Goal: Task Accomplishment & Management: Manage account settings

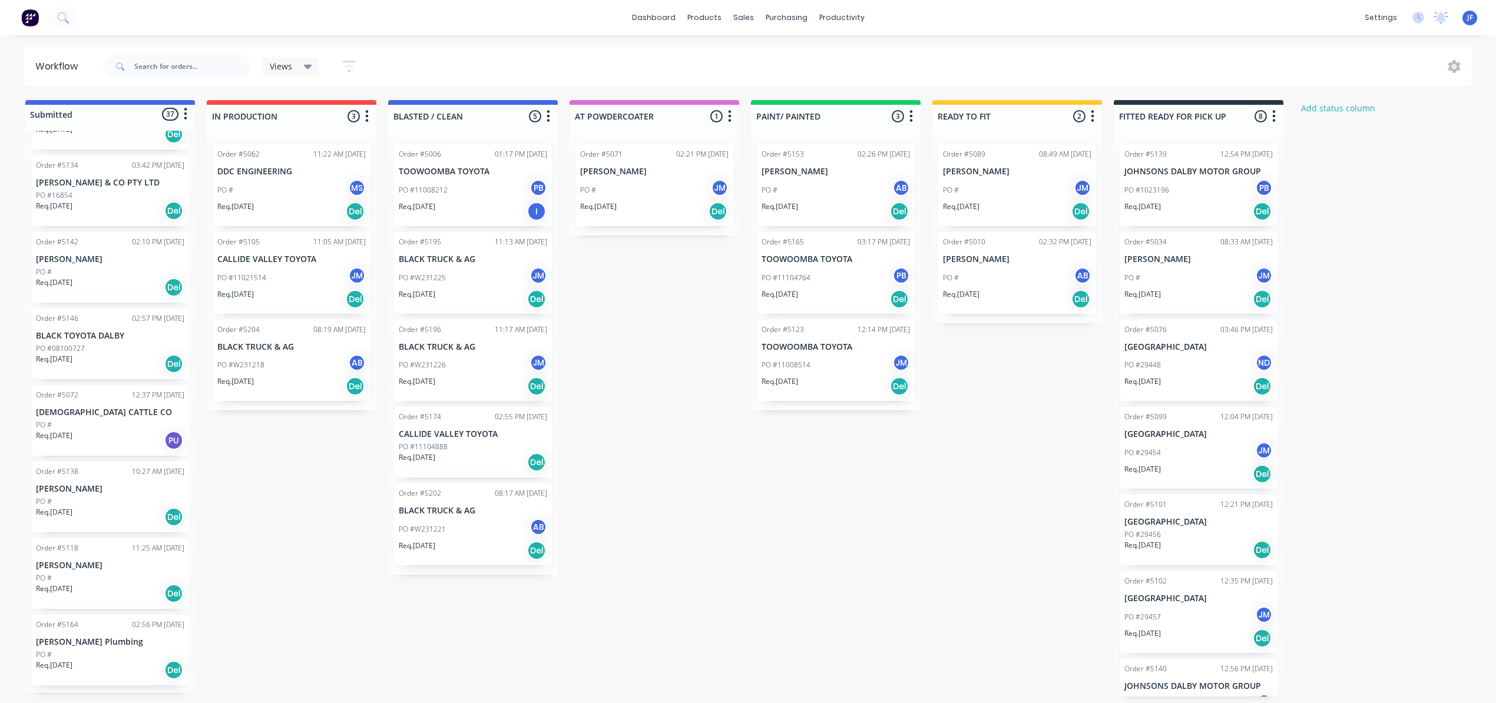
scroll to position [236, 0]
drag, startPoint x: 102, startPoint y: 498, endPoint x: 302, endPoint y: 462, distance: 203.6
click at [302, 462] on div "Submitted 37 Status colour #4169E1 hex #4169E1 Save Cancel Summaries Total orde…" at bounding box center [802, 398] width 1623 height 597
drag, startPoint x: 114, startPoint y: 495, endPoint x: 309, endPoint y: 441, distance: 202.2
click at [309, 441] on div "Submitted 37 Status colour #4169E1 hex #4169E1 Save Cancel Summaries Total orde…" at bounding box center [802, 398] width 1623 height 597
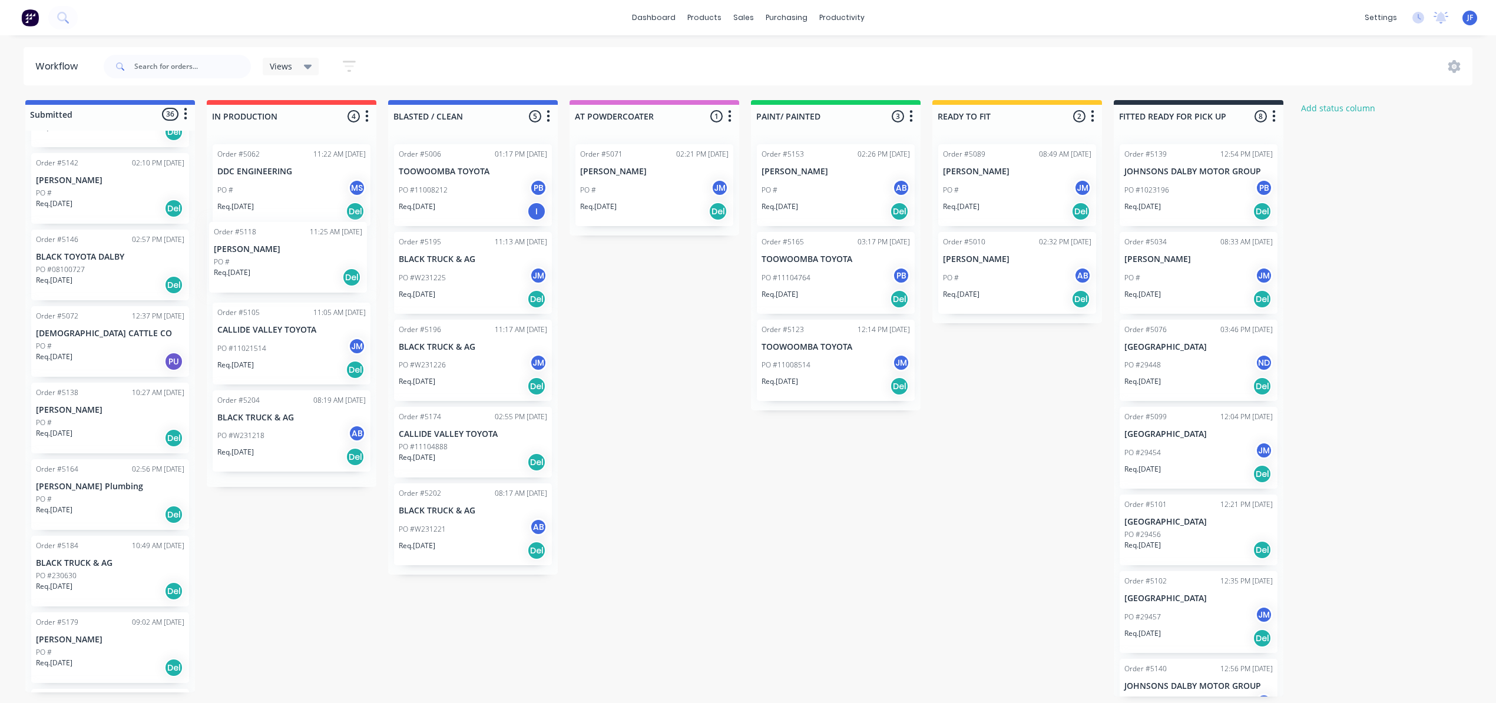
drag, startPoint x: 310, startPoint y: 441, endPoint x: 305, endPoint y: 253, distance: 188.6
click at [305, 253] on div "Order #5062 11:22 AM [DATE] DDC ENGINEERING PO # MS [PERSON_NAME]. [DATE] Del O…" at bounding box center [292, 311] width 170 height 352
click at [328, 279] on div "PO #11021514 JM" at bounding box center [291, 278] width 148 height 22
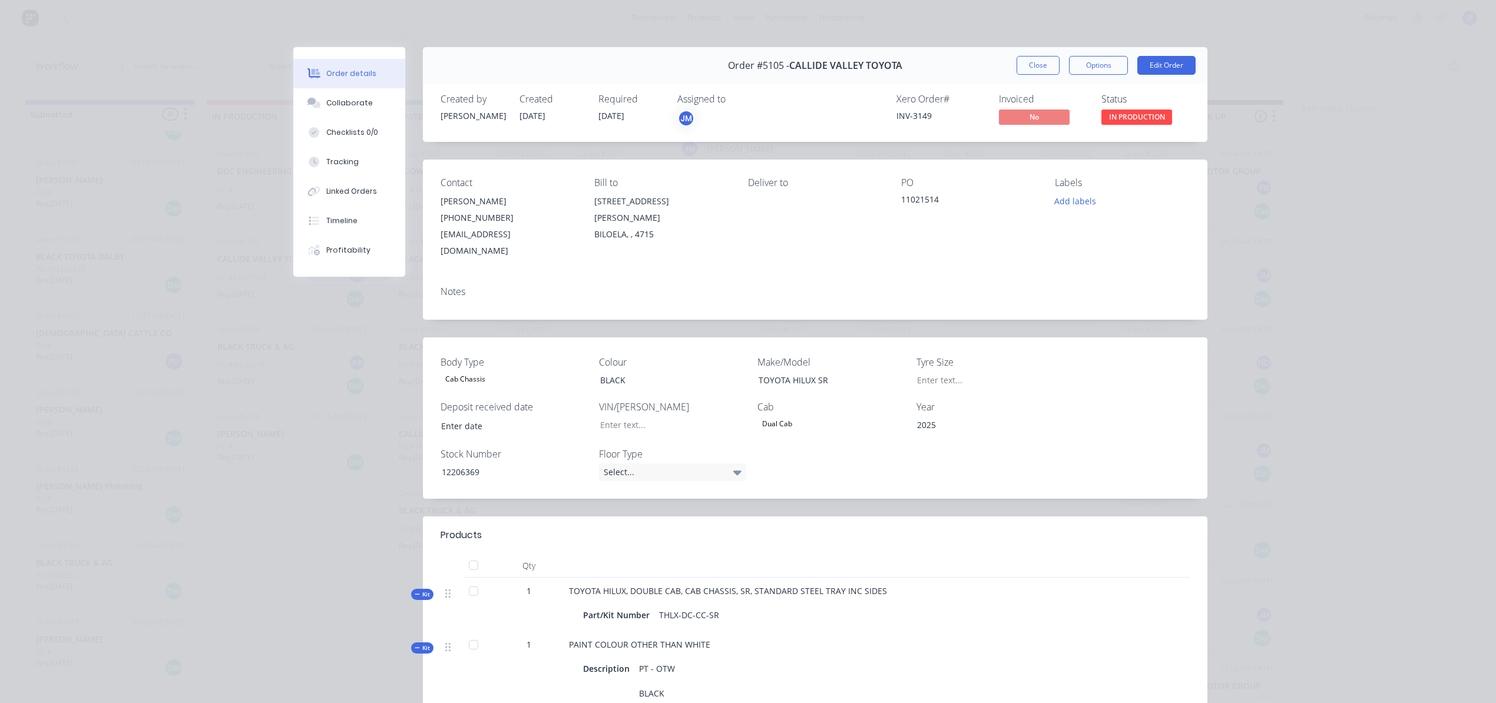
click at [682, 118] on div "JM" at bounding box center [686, 119] width 18 height 18
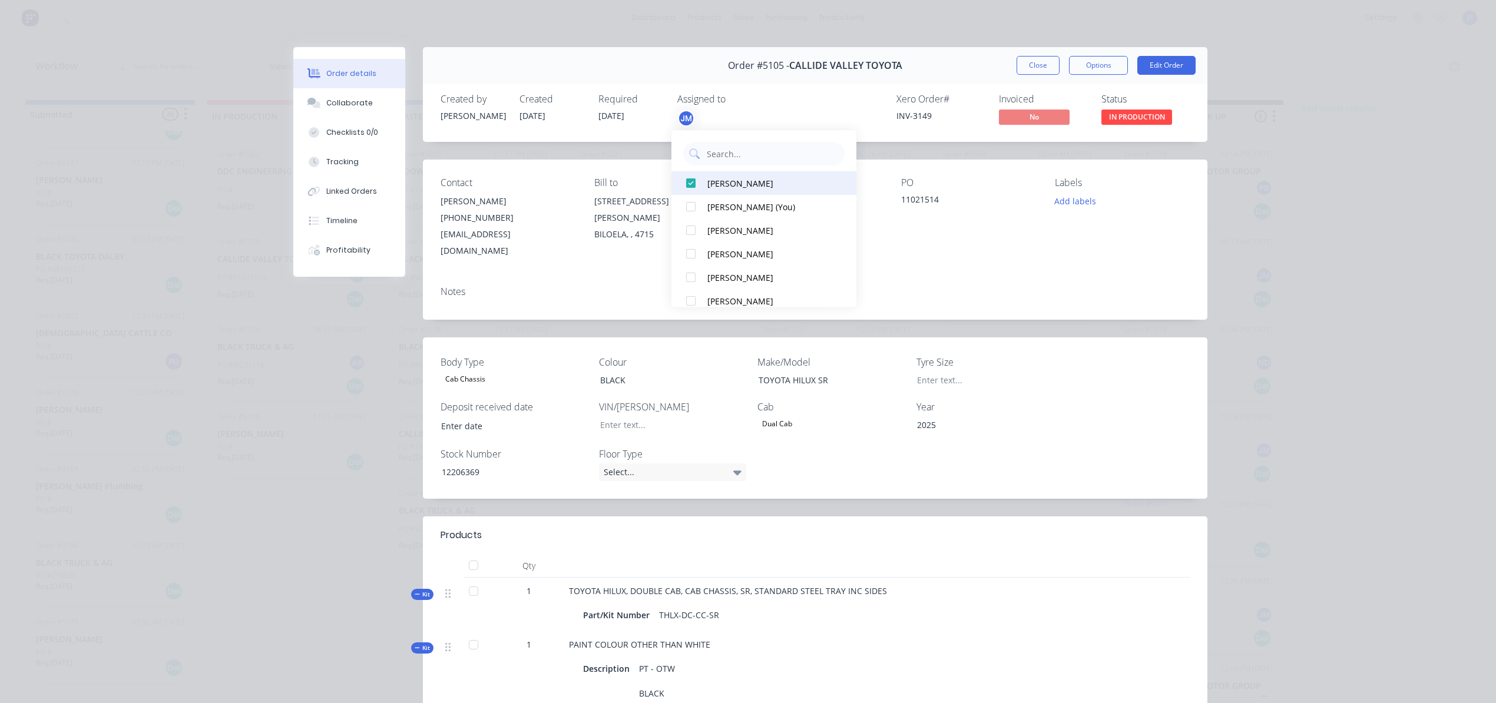
click at [710, 184] on div "[PERSON_NAME]" at bounding box center [770, 183] width 124 height 12
click at [722, 184] on div "[PERSON_NAME] (You)" at bounding box center [770, 183] width 124 height 12
click at [1018, 66] on button "Close" at bounding box center [1038, 65] width 43 height 19
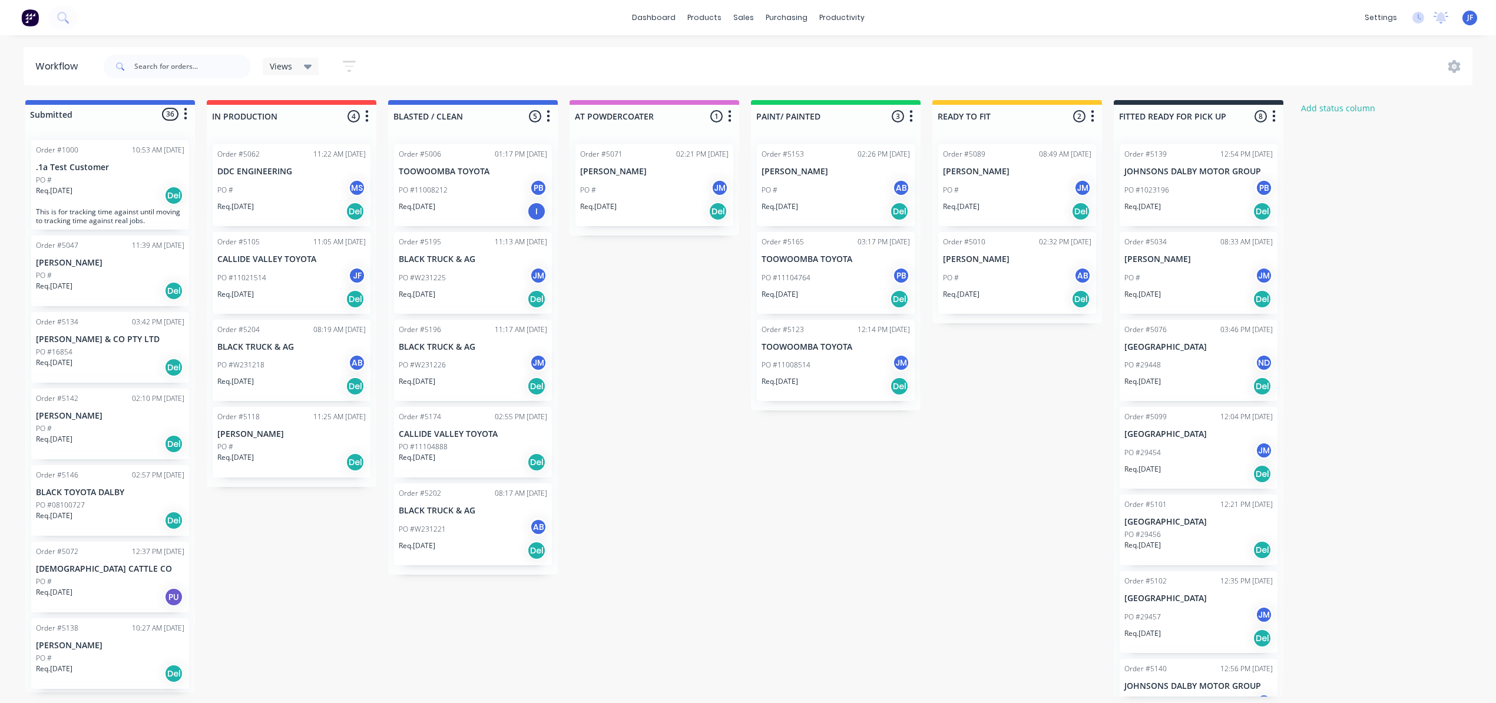
click at [290, 460] on div "Req. [DATE] Del" at bounding box center [291, 462] width 148 height 20
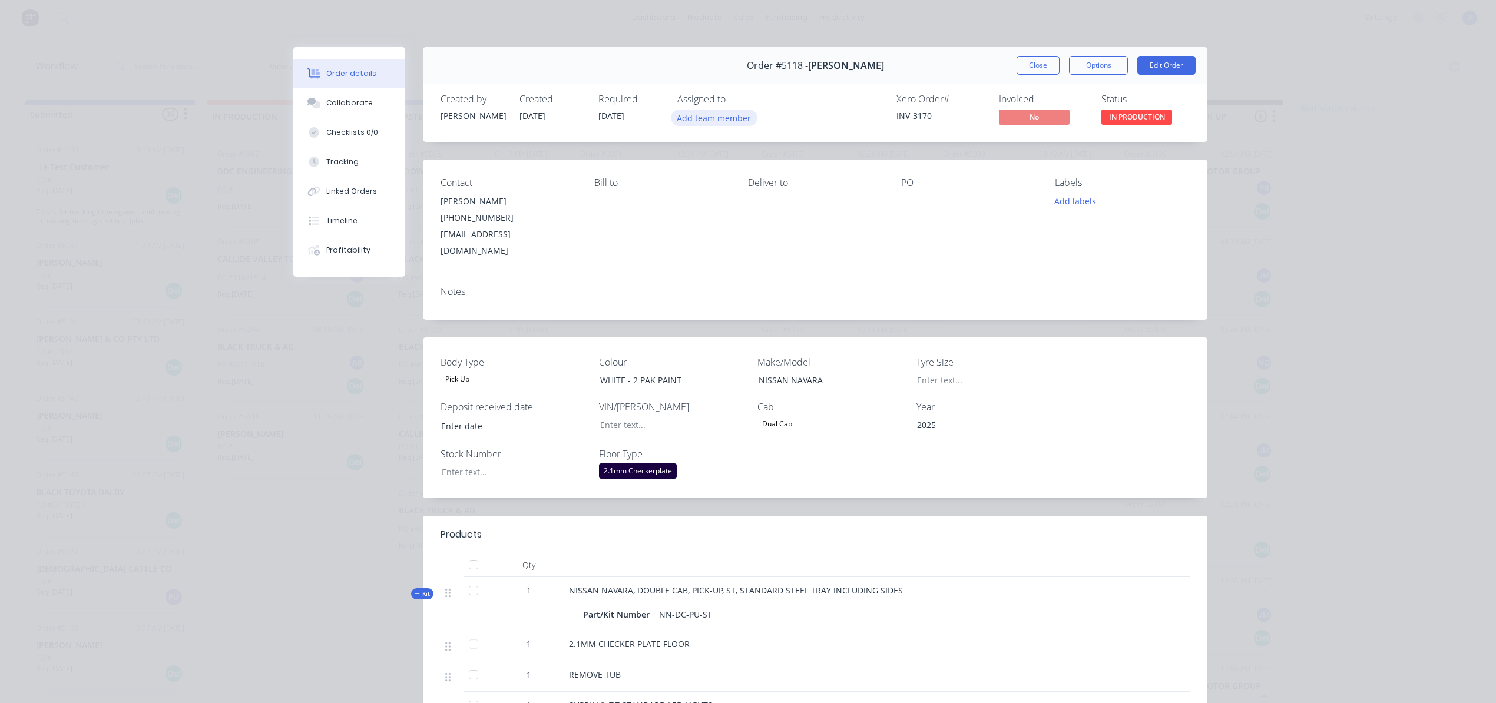
click at [720, 117] on button "Add team member" at bounding box center [714, 118] width 87 height 16
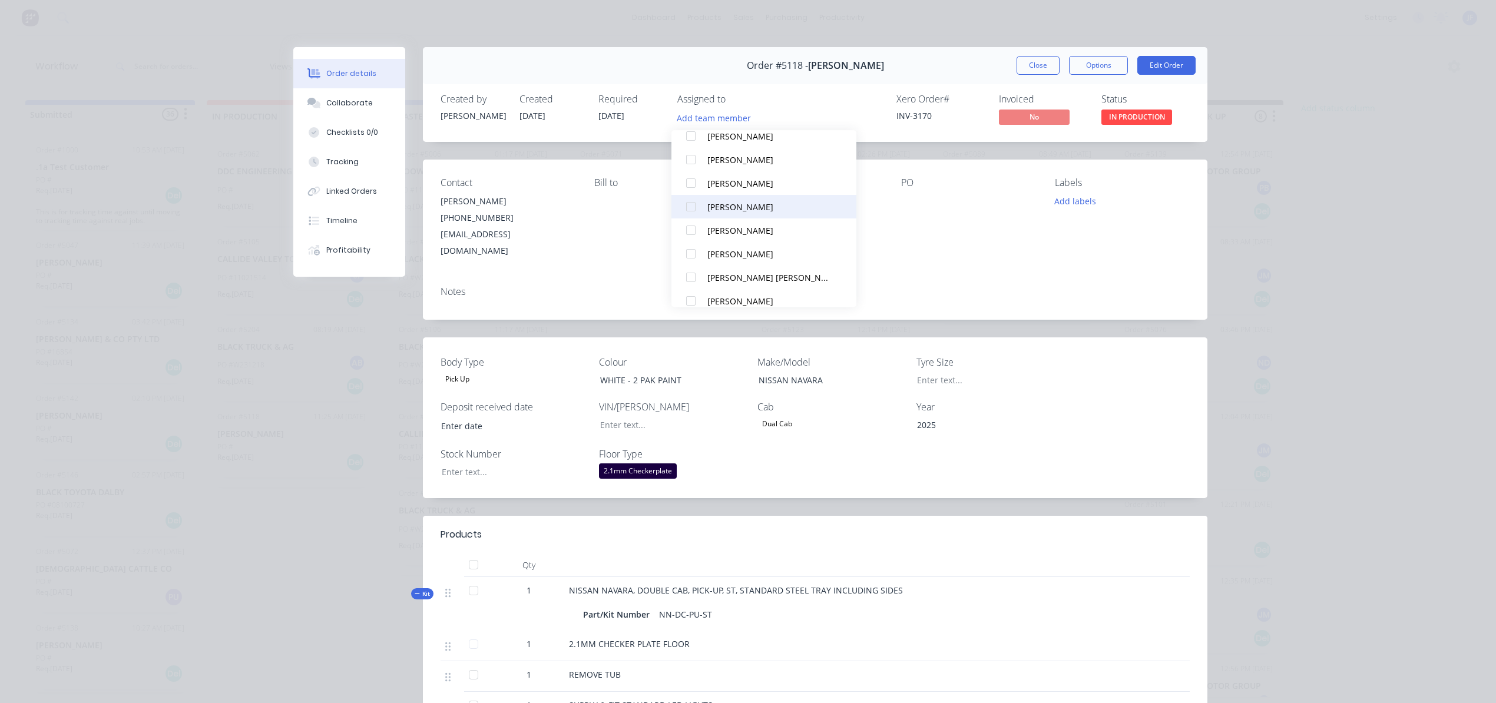
scroll to position [392, 0]
click at [719, 194] on div "[PERSON_NAME]" at bounding box center [770, 192] width 124 height 12
click at [725, 181] on div "[PERSON_NAME]" at bounding box center [770, 183] width 124 height 12
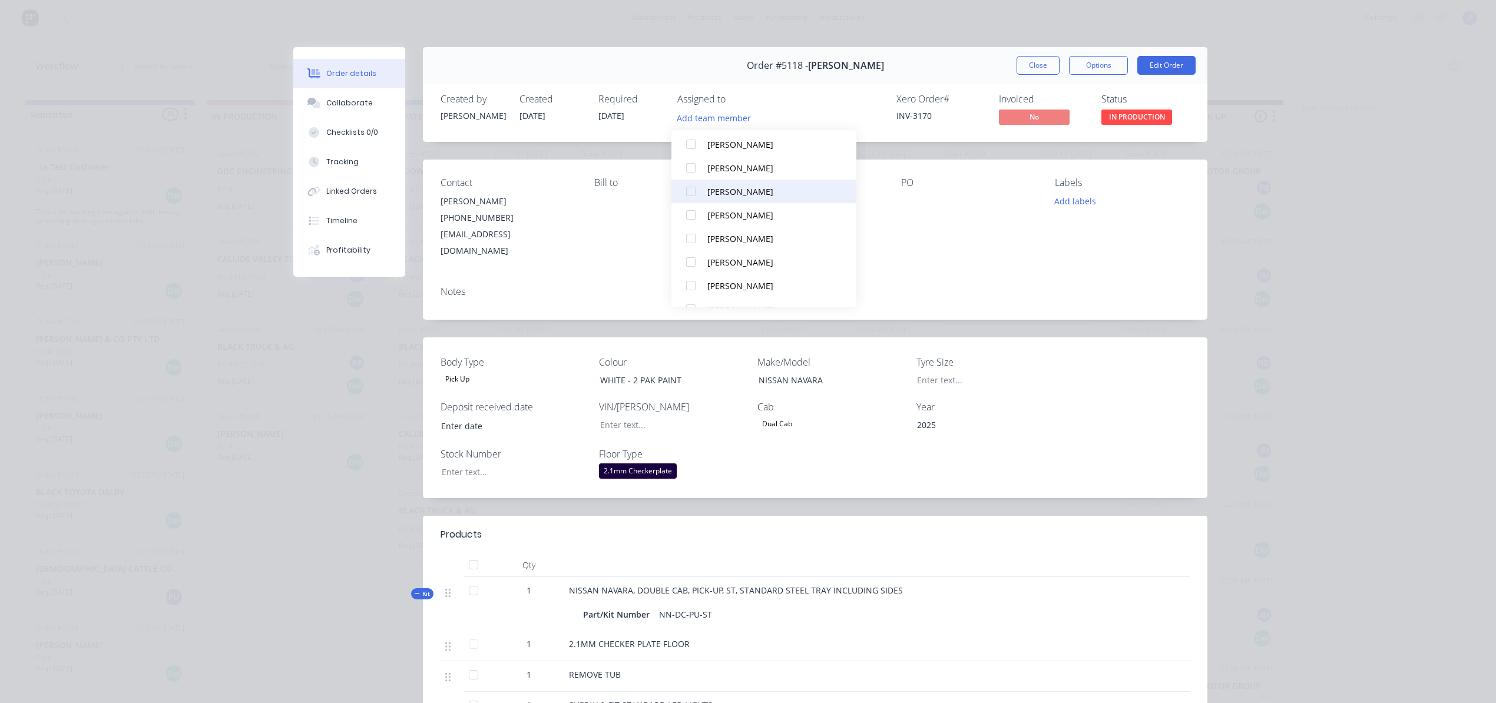
click at [717, 189] on div "[PERSON_NAME]" at bounding box center [770, 192] width 124 height 12
click at [1026, 64] on button "Close" at bounding box center [1038, 65] width 43 height 19
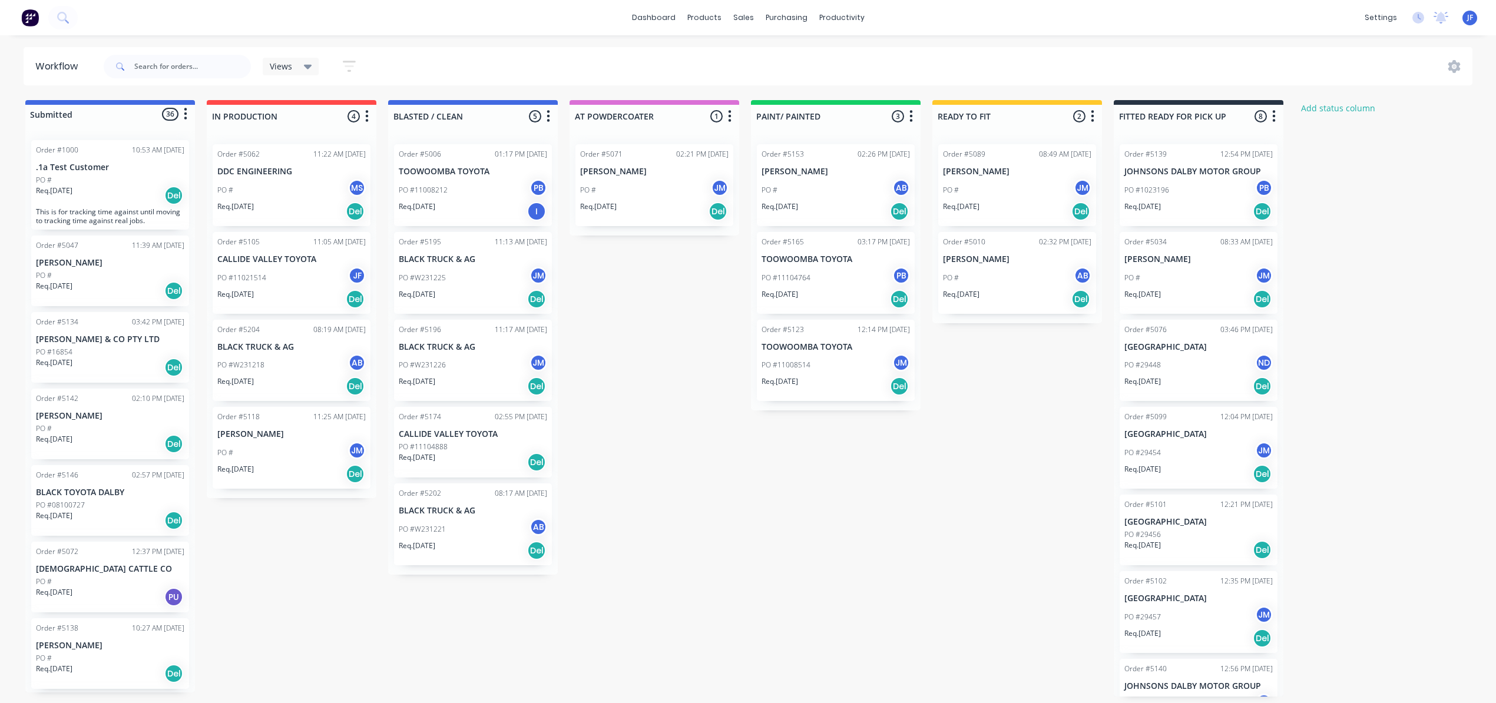
click at [270, 444] on div "PO # JM" at bounding box center [291, 453] width 148 height 22
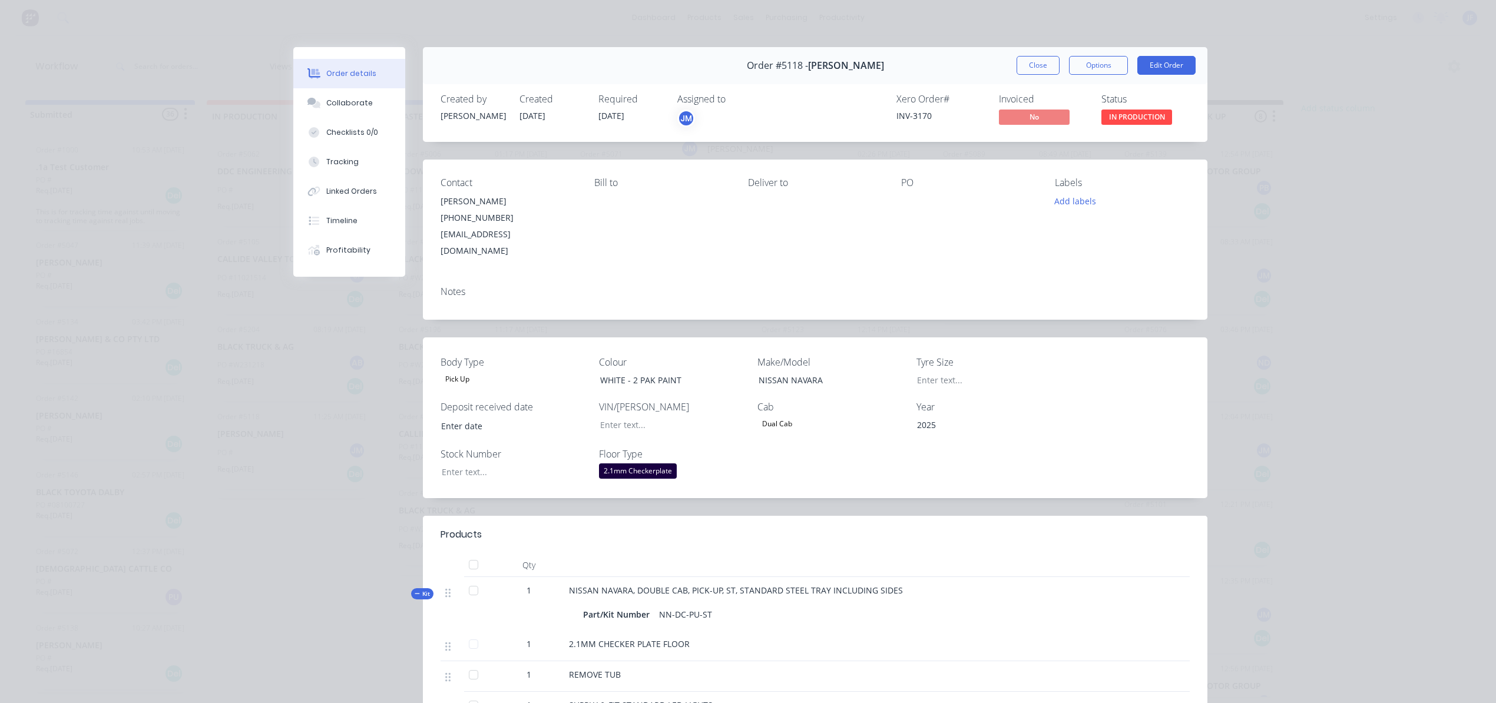
click at [682, 117] on div "JM" at bounding box center [686, 119] width 18 height 18
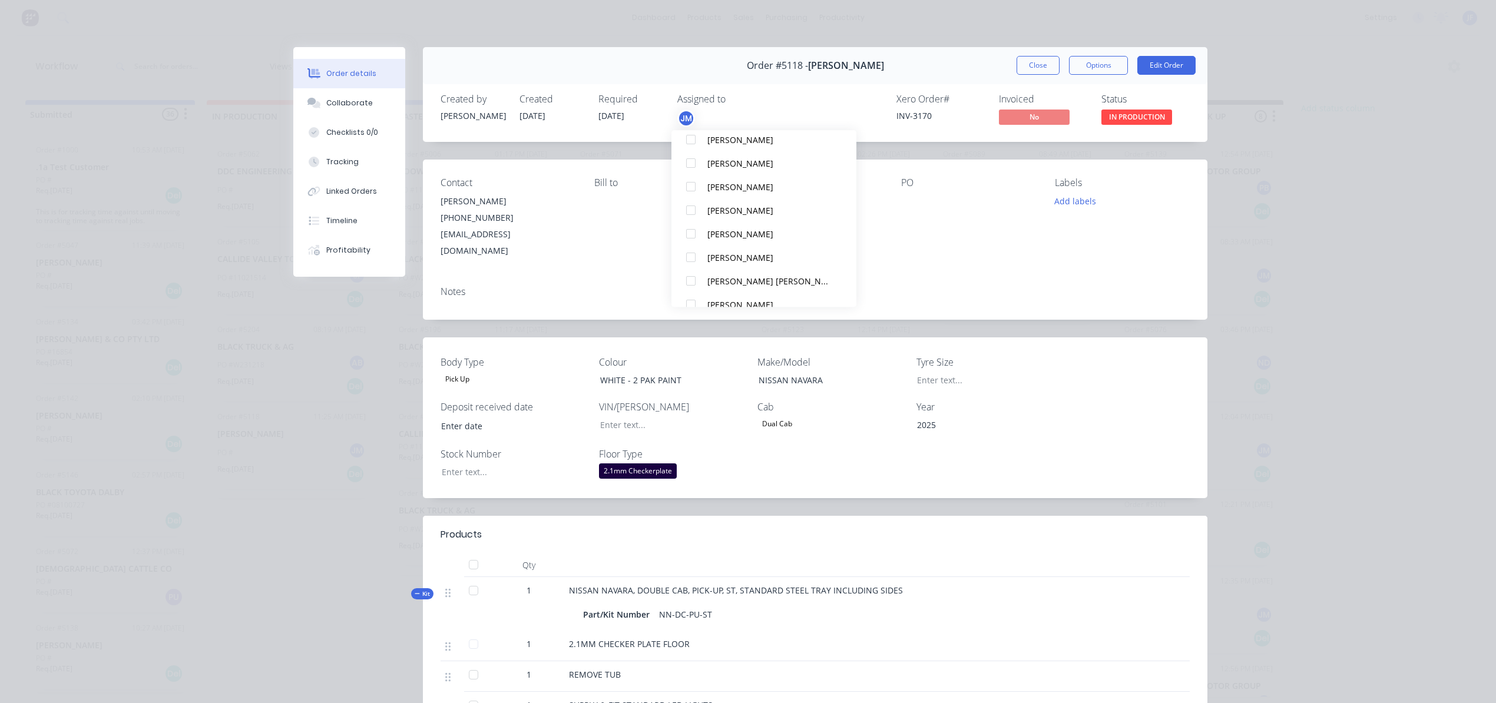
scroll to position [471, 0]
click at [718, 292] on button "[PERSON_NAME]" at bounding box center [764, 301] width 185 height 24
click at [703, 178] on button "[PERSON_NAME]" at bounding box center [764, 183] width 185 height 24
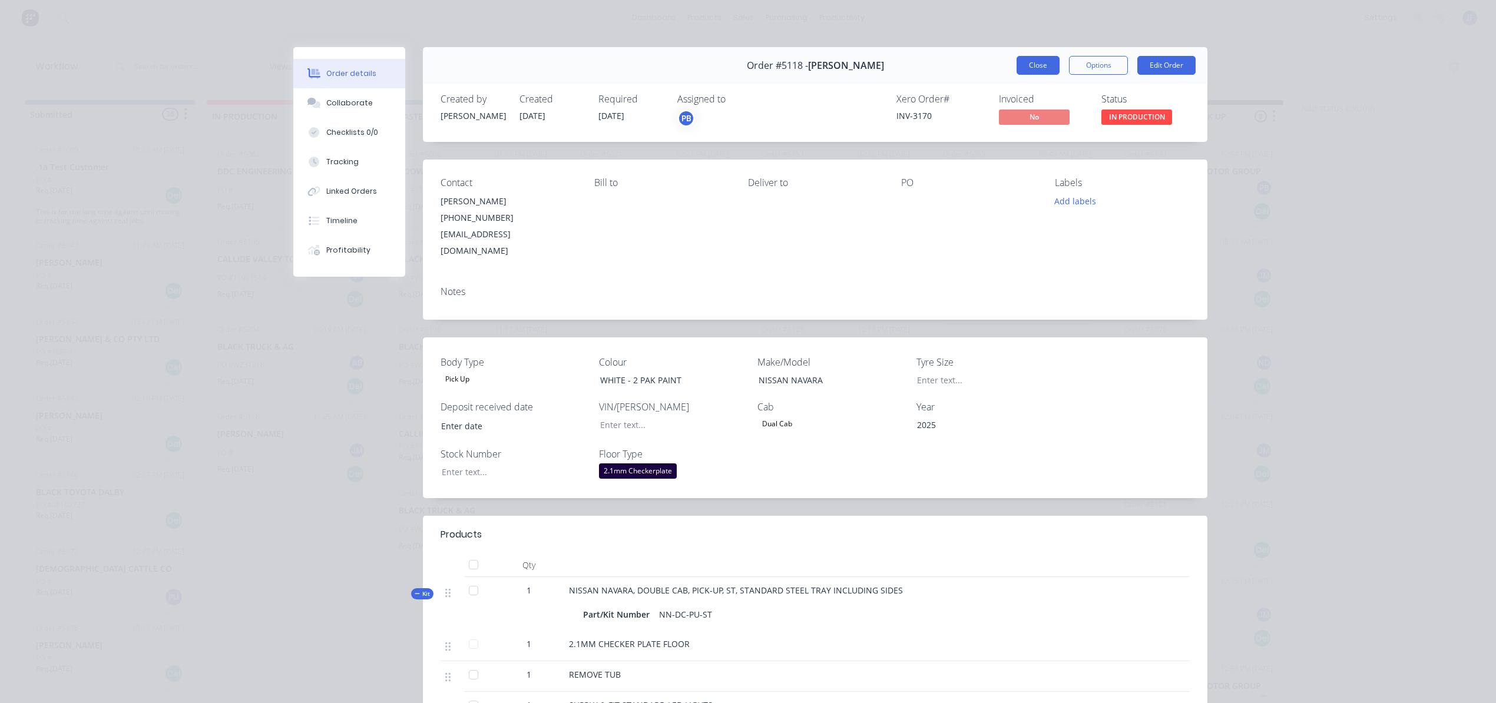
click at [1018, 67] on button "Close" at bounding box center [1038, 65] width 43 height 19
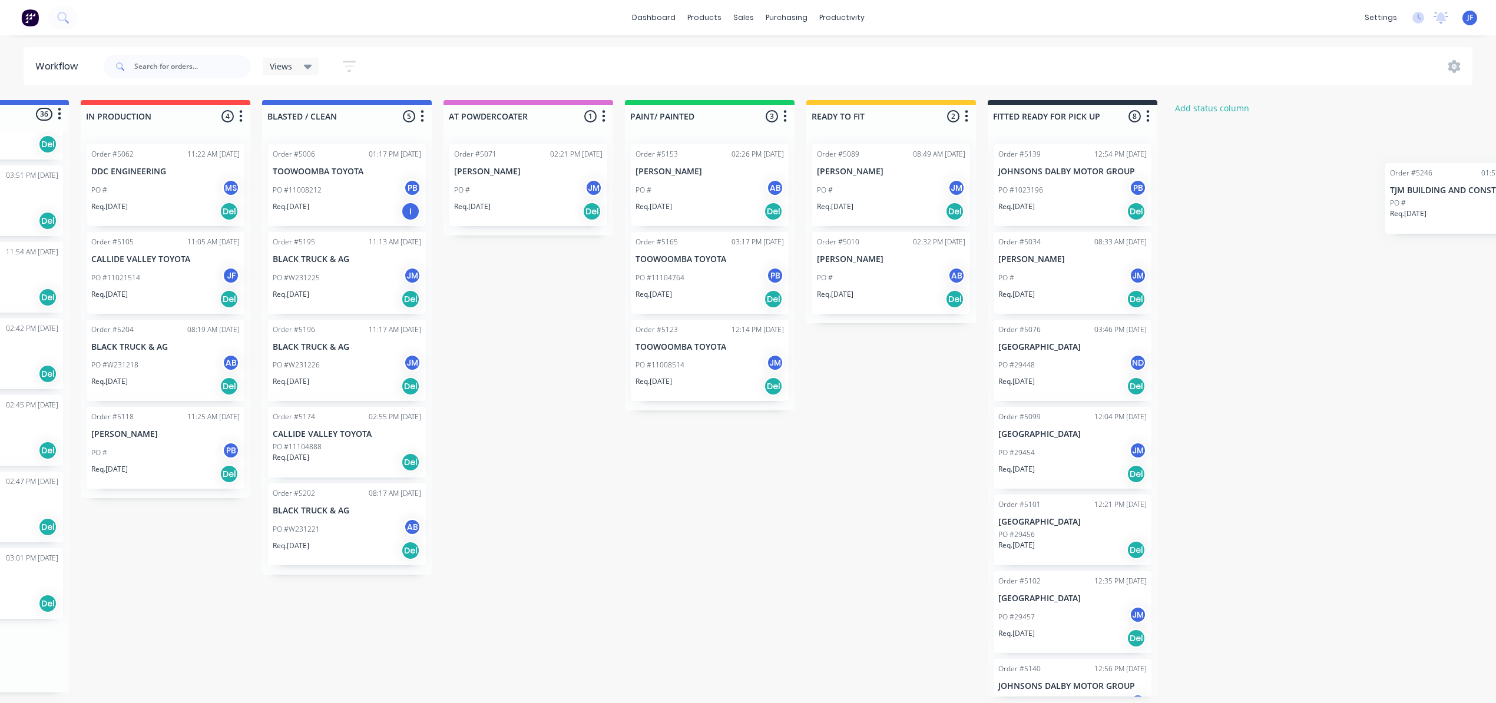
scroll to position [0, 126]
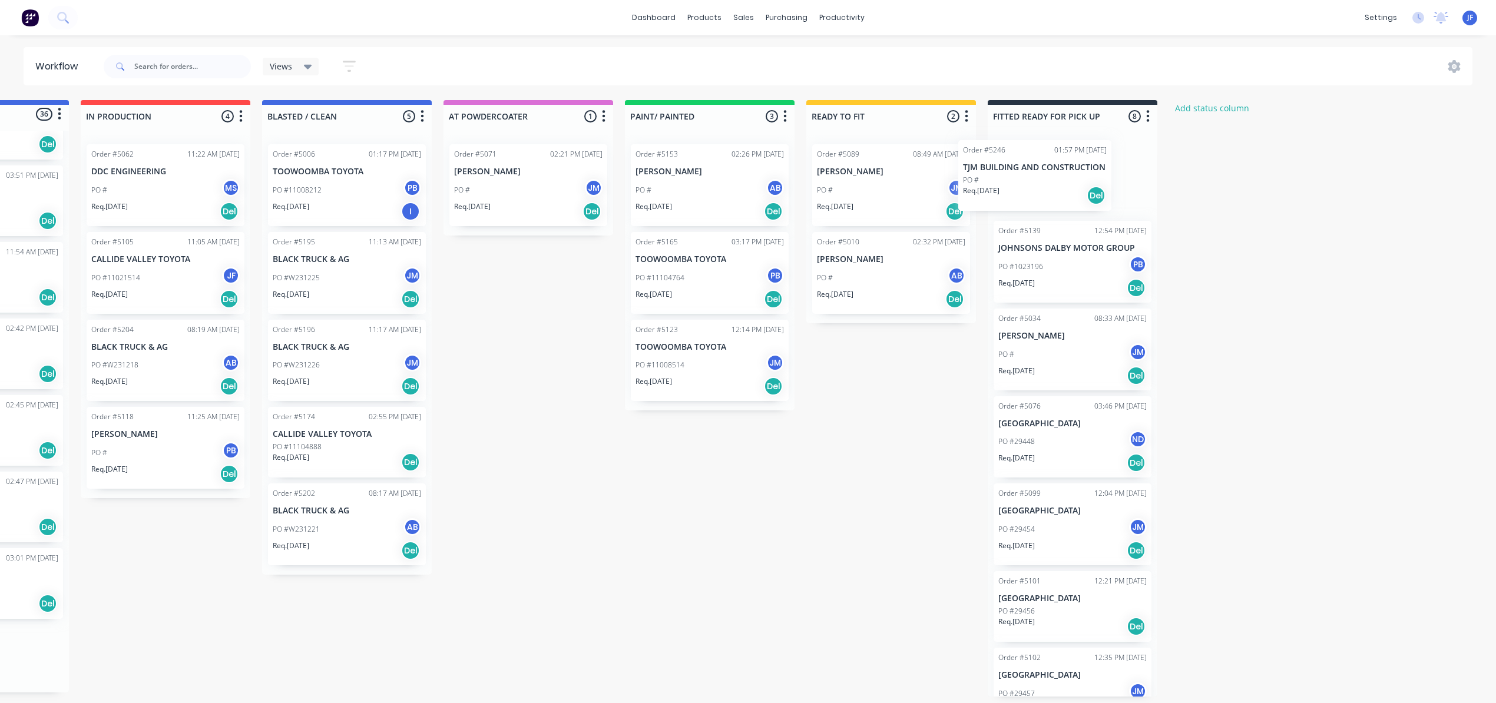
drag, startPoint x: 110, startPoint y: 365, endPoint x: 1042, endPoint y: 192, distance: 947.9
click at [1042, 192] on div "Submitted 36 Status colour #4169E1 hex #4169E1 Save Cancel Summaries Total orde…" at bounding box center [676, 398] width 1623 height 597
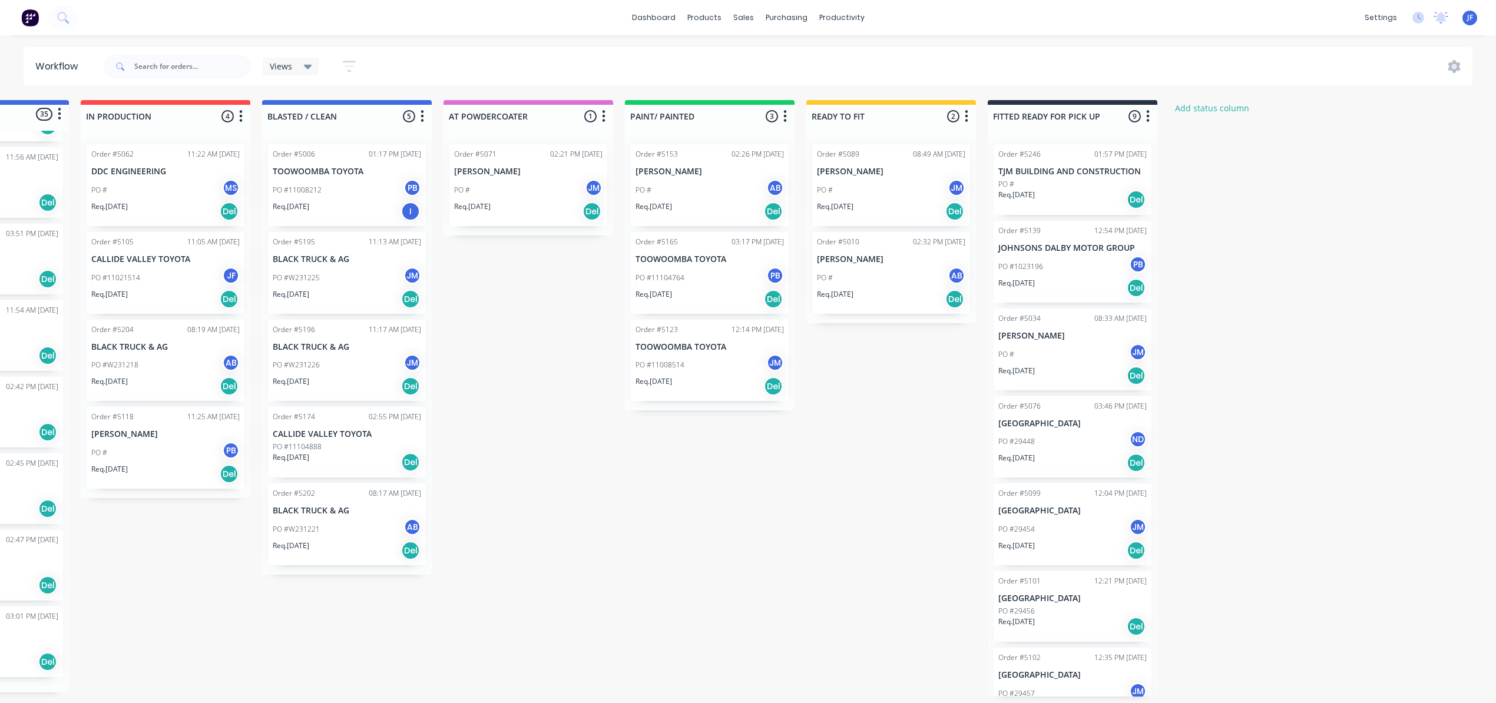
scroll to position [2157, 0]
click at [1084, 194] on div "Req. [DATE] Del" at bounding box center [1073, 200] width 148 height 20
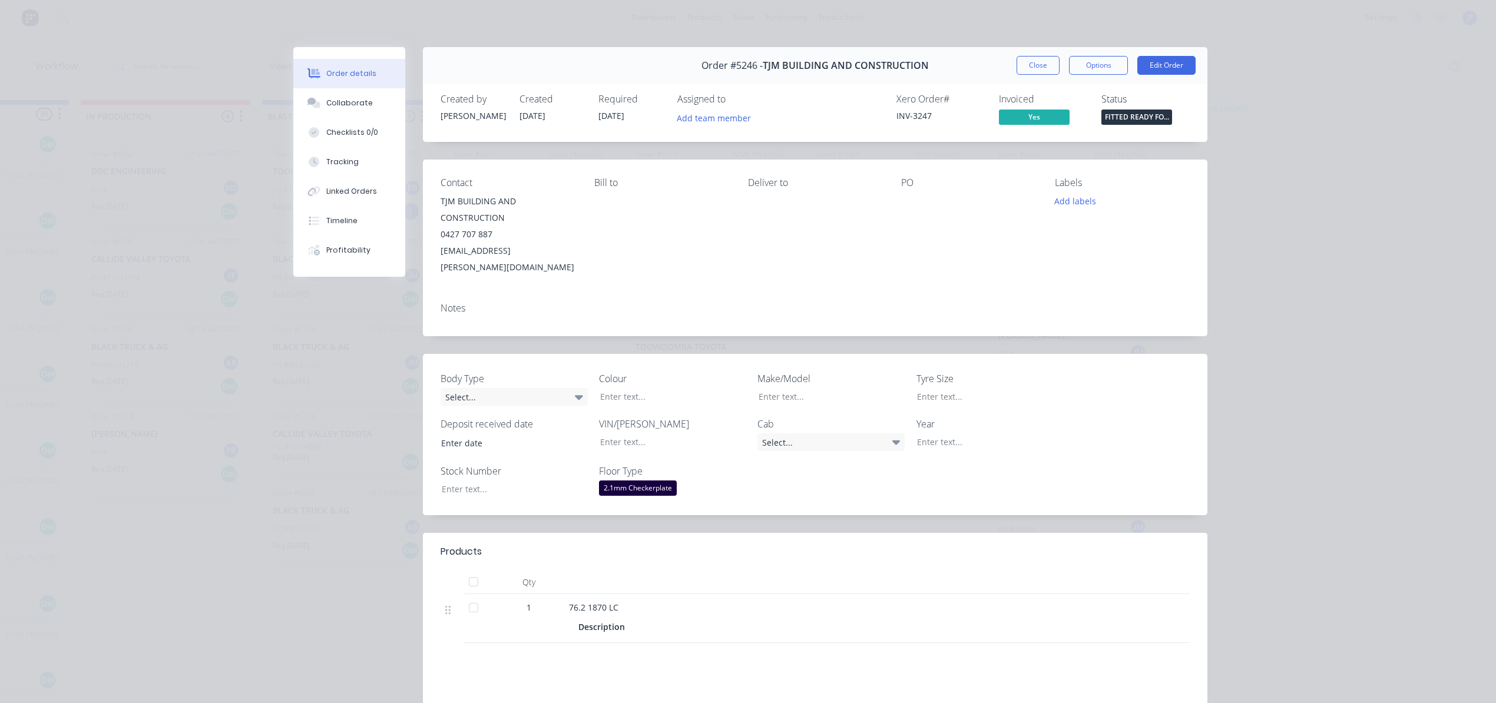
click at [1113, 123] on span "FITTED READY FO..." at bounding box center [1137, 117] width 71 height 15
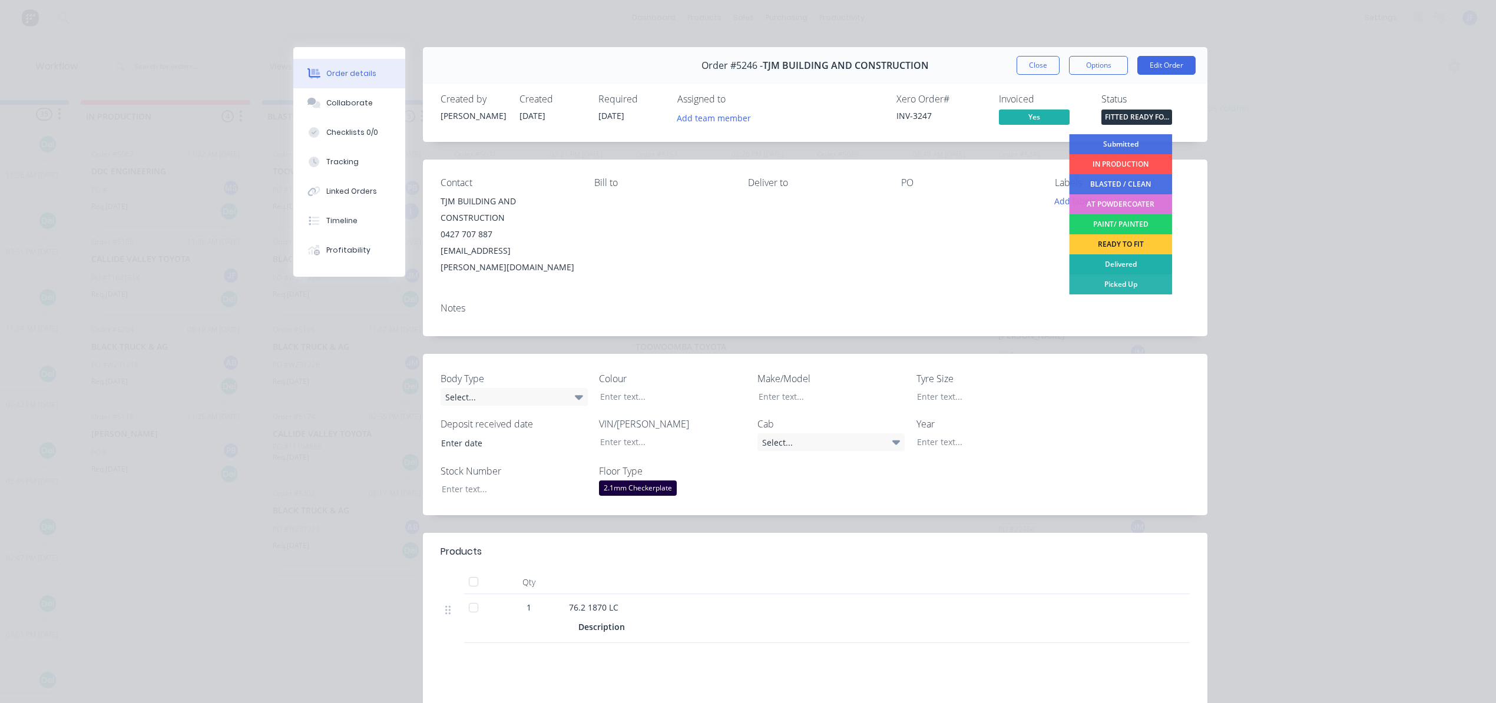
click at [1115, 260] on div "Delivered" at bounding box center [1120, 264] width 103 height 20
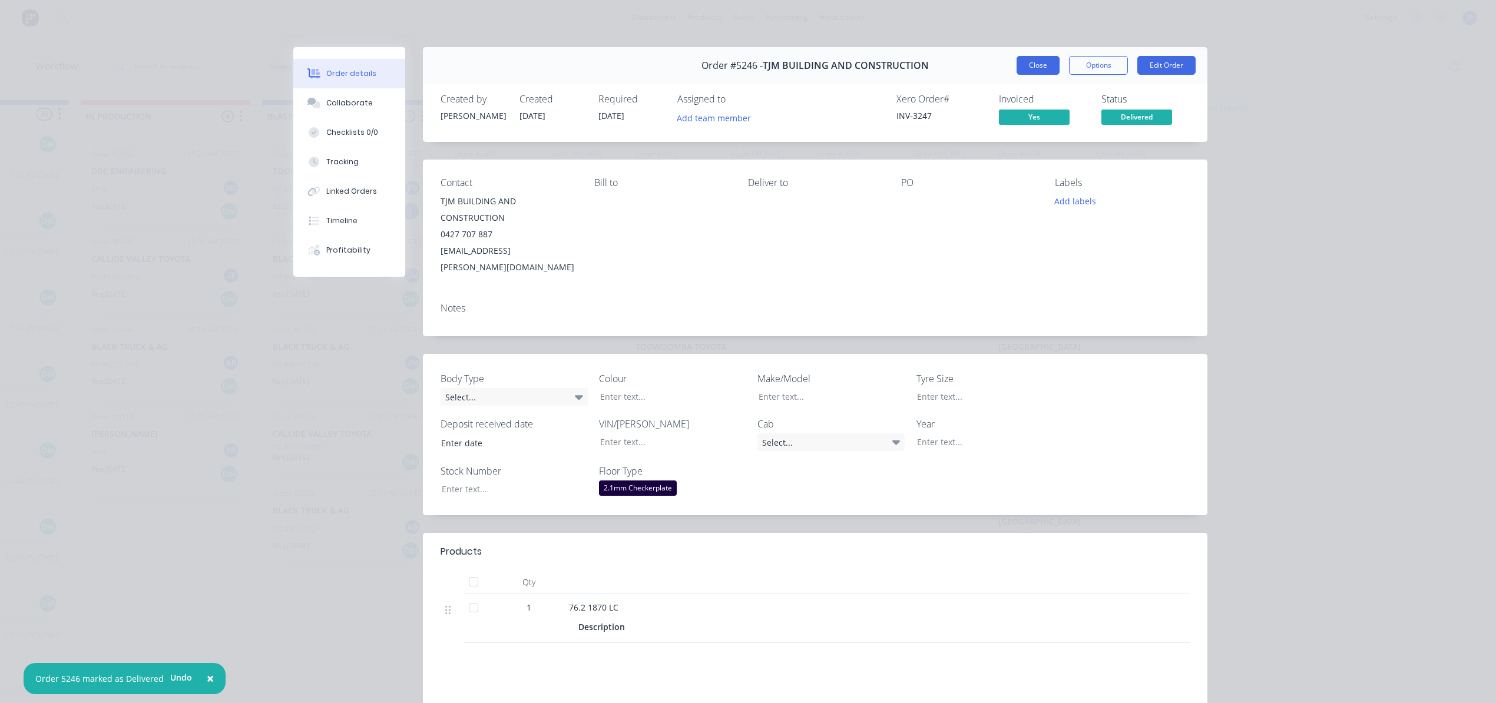
click at [1029, 66] on button "Close" at bounding box center [1038, 65] width 43 height 19
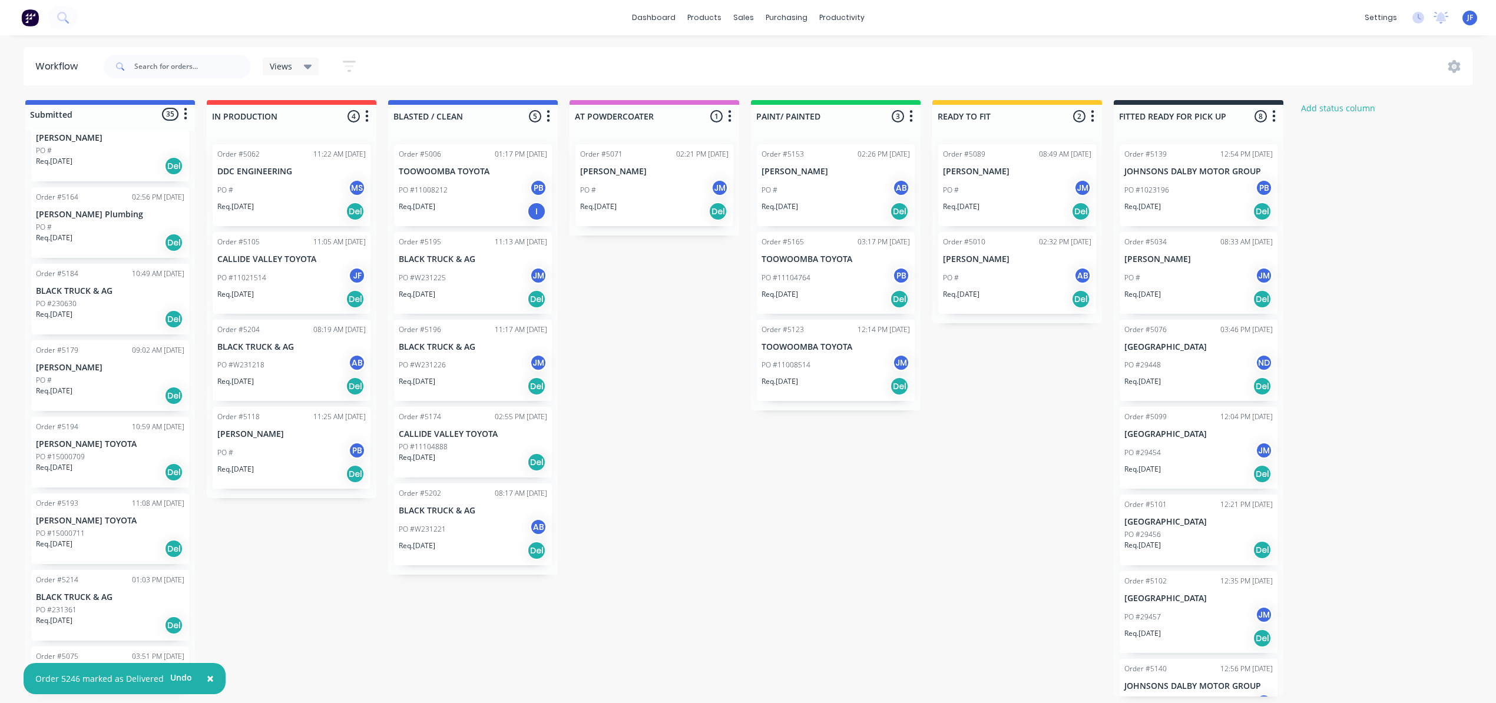
scroll to position [0, 0]
